Goal: Transaction & Acquisition: Subscribe to service/newsletter

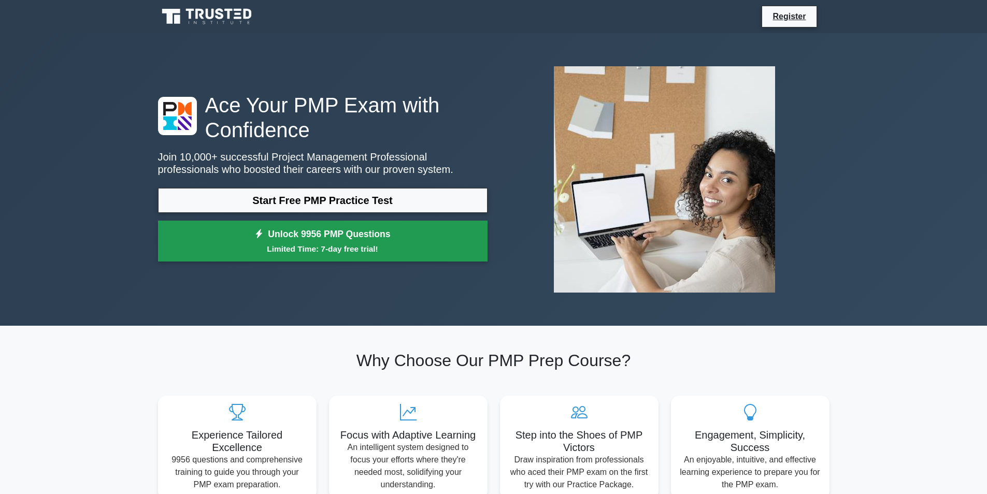
click at [239, 244] on small "Limited Time: 7-day free trial!" at bounding box center [323, 249] width 304 height 12
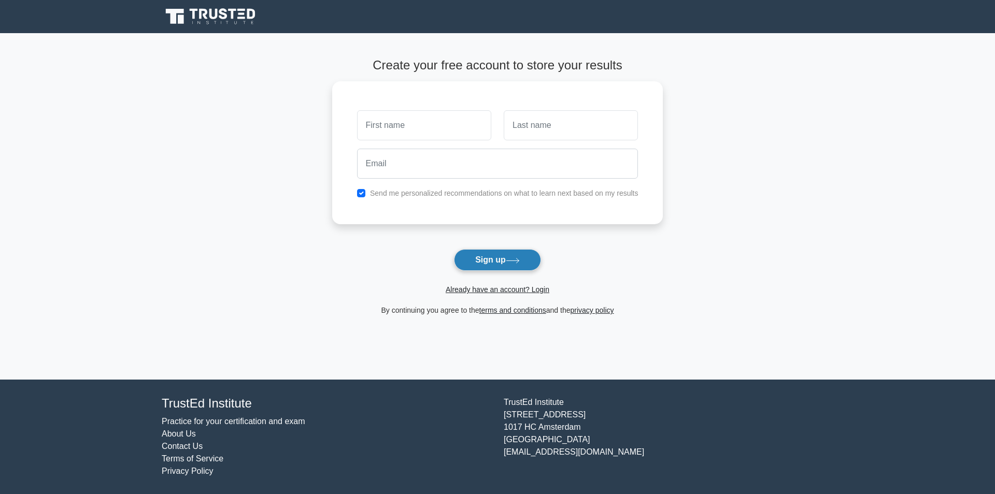
click at [483, 260] on button "Sign up" at bounding box center [497, 260] width 87 height 22
click at [496, 253] on button "Sign up" at bounding box center [497, 260] width 87 height 22
click at [537, 268] on button "Sign up" at bounding box center [497, 260] width 87 height 22
